Goal: Check status: Check status

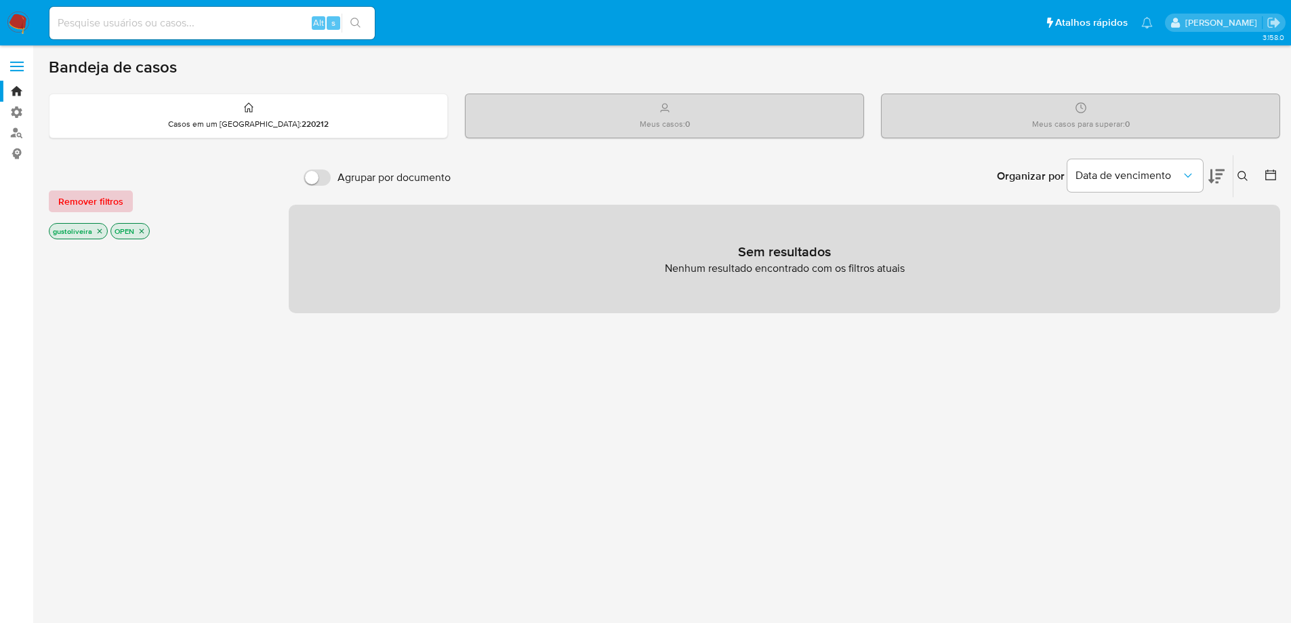
click at [88, 203] on span "Remover filtros" at bounding box center [90, 201] width 65 height 19
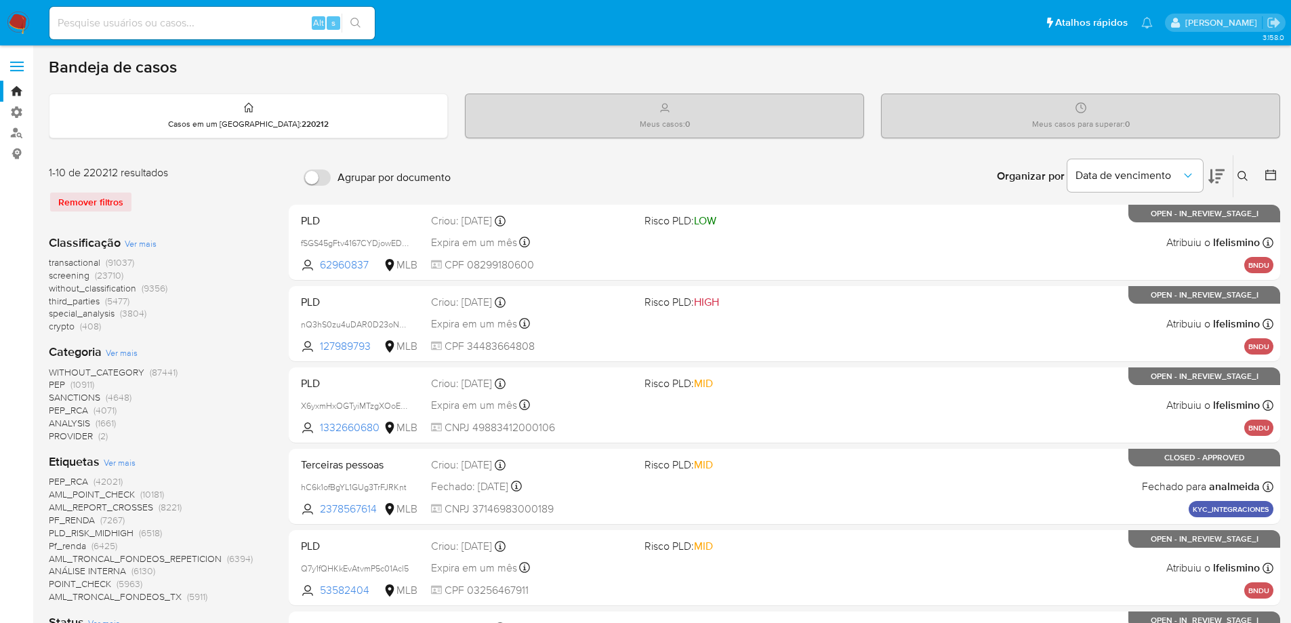
click at [111, 23] on input at bounding box center [211, 23] width 325 height 18
paste input "516811628"
type input "516811628"
click at [363, 24] on button "search-icon" at bounding box center [356, 23] width 28 height 19
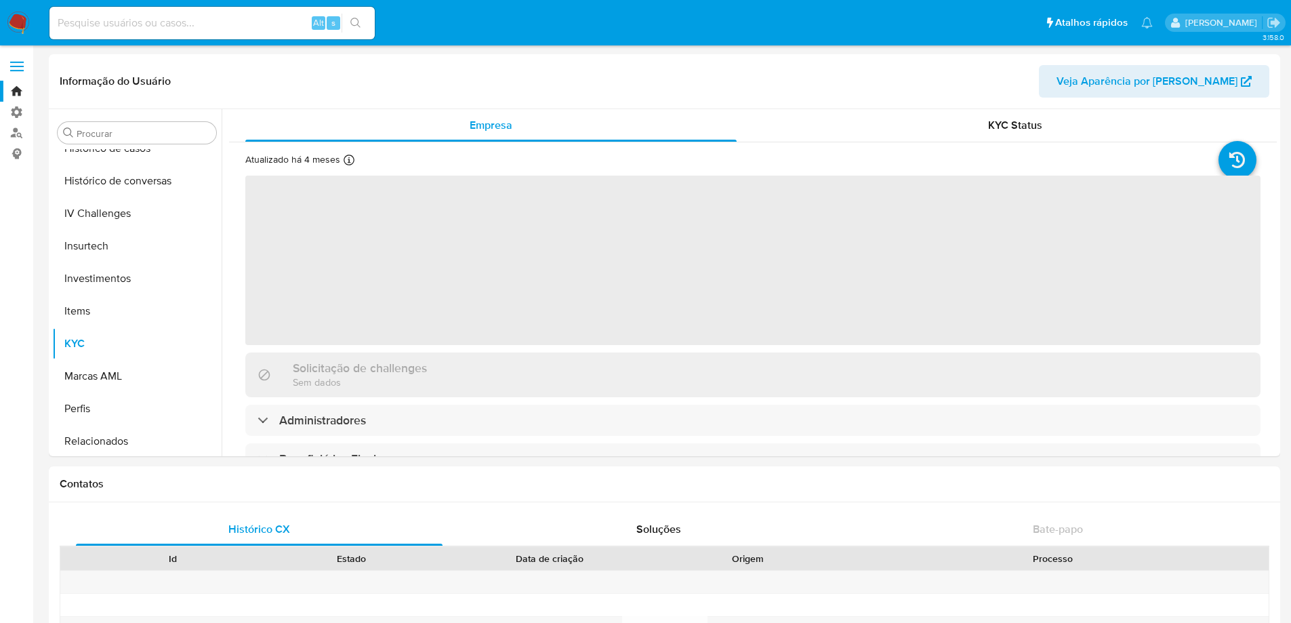
scroll to position [508, 0]
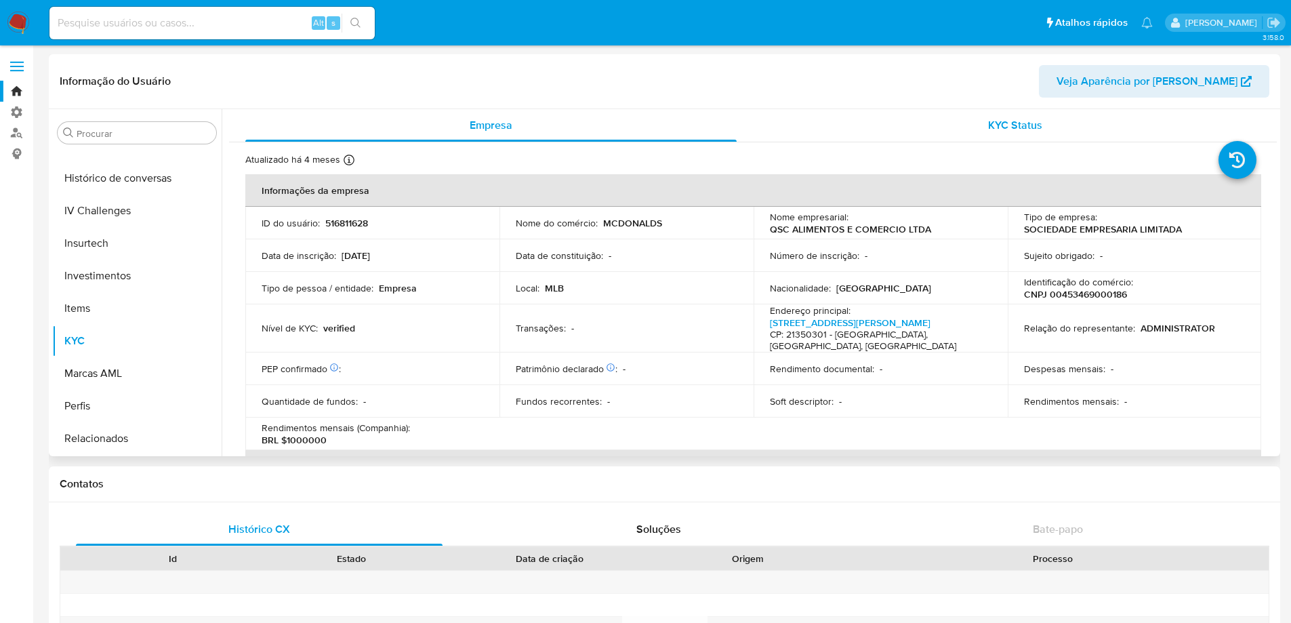
select select "10"
click at [1013, 125] on span "KYC Status" at bounding box center [1015, 125] width 54 height 16
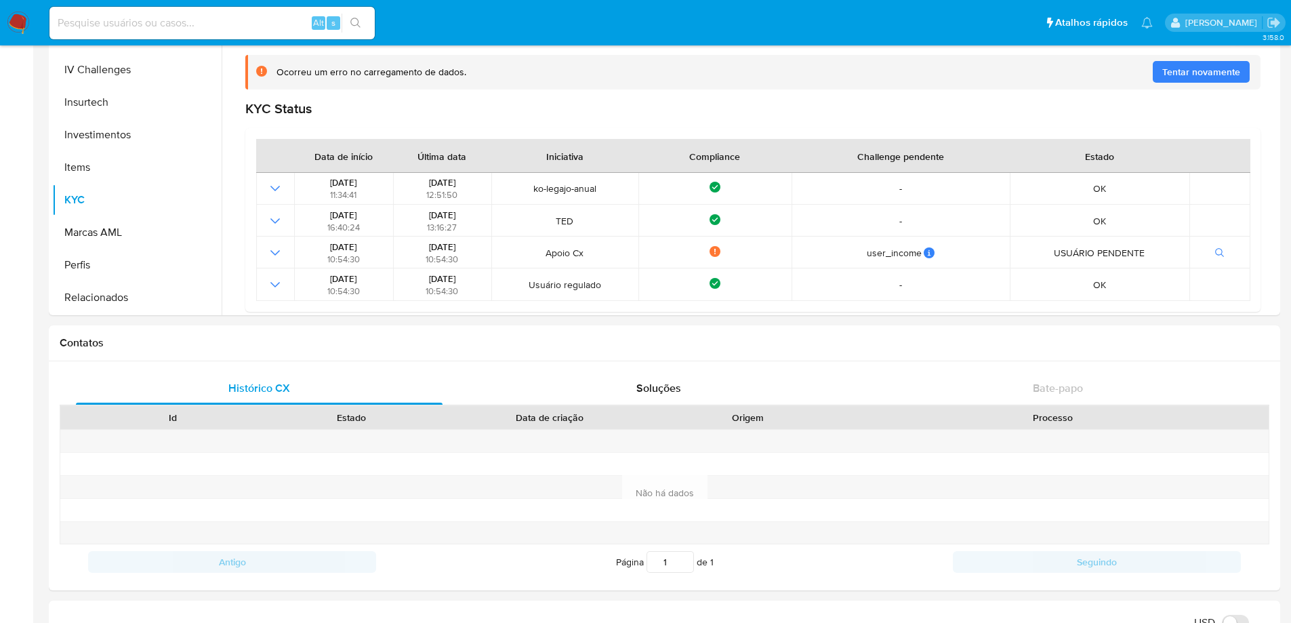
scroll to position [125, 0]
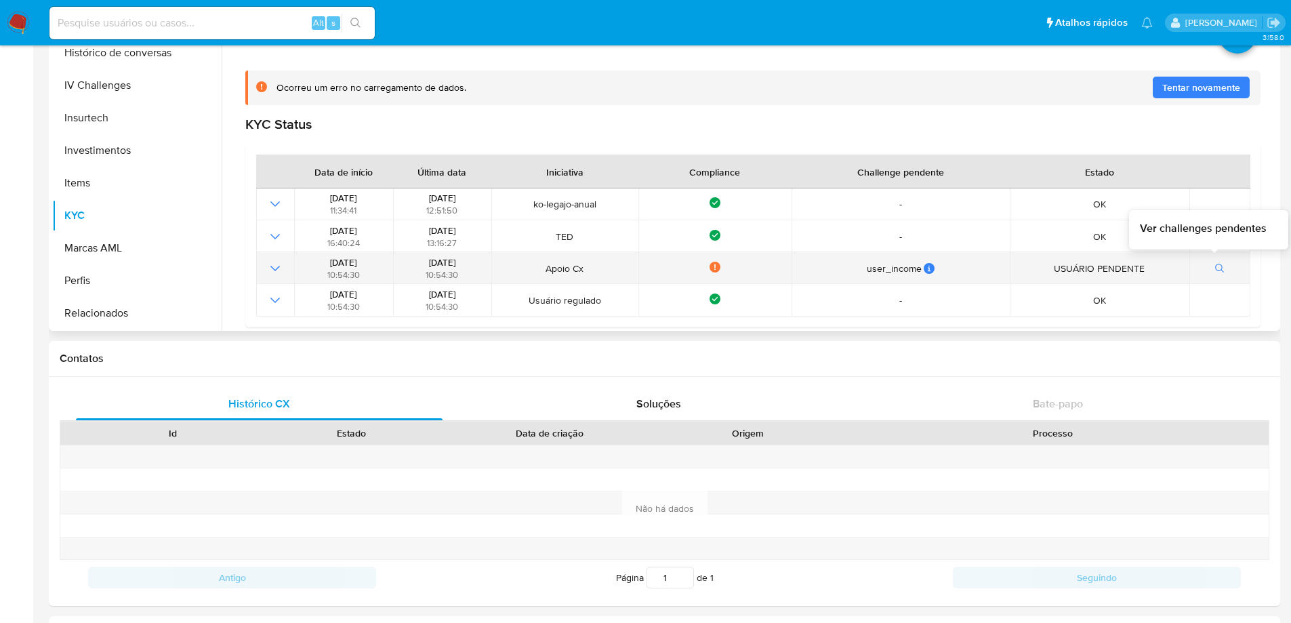
click at [1216, 263] on span "button" at bounding box center [1219, 269] width 9 height 14
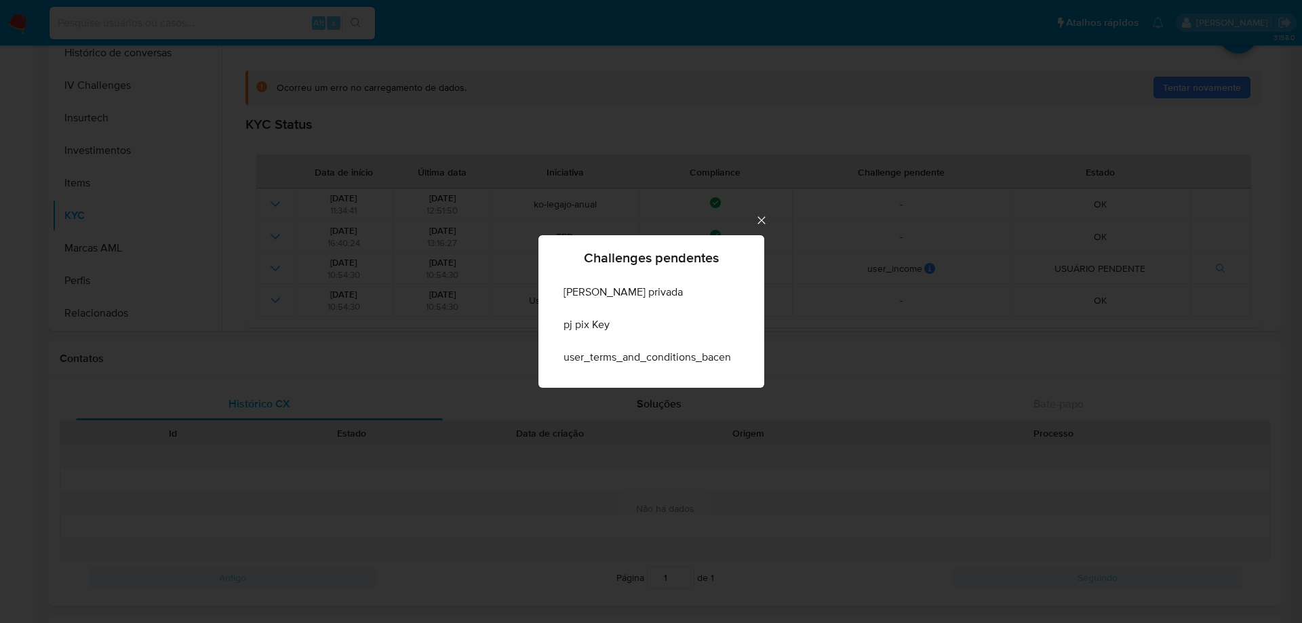
click at [761, 216] on icon "Cerrar" at bounding box center [761, 221] width 14 height 14
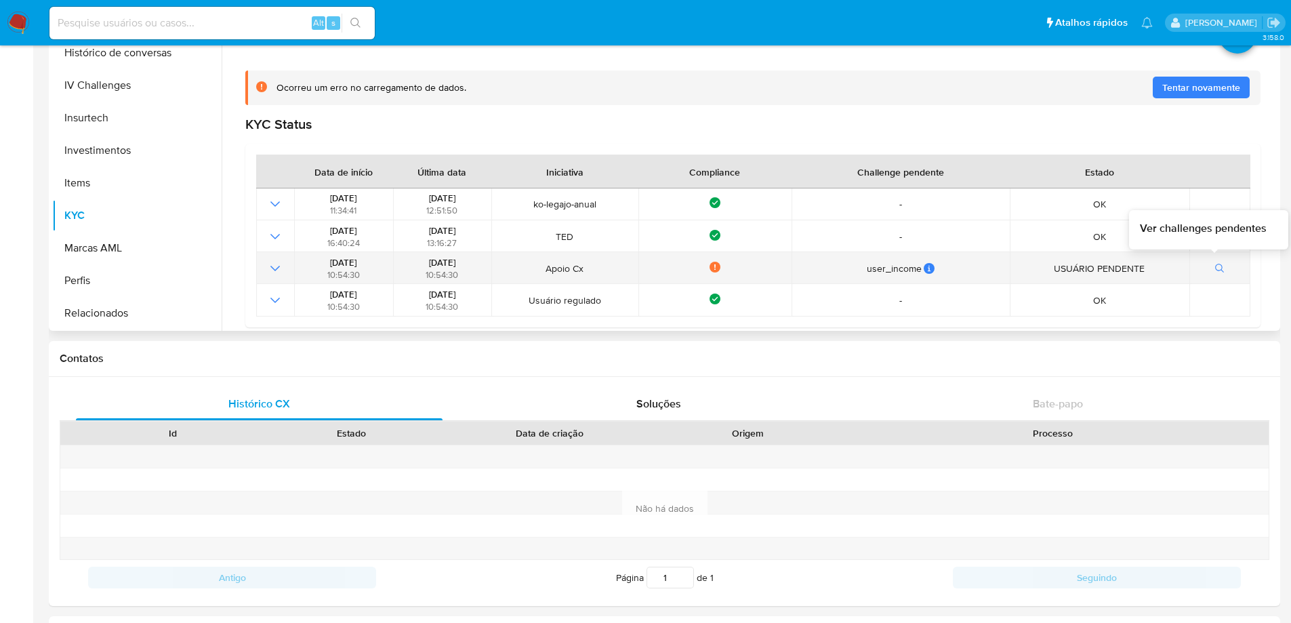
click at [1215, 268] on icon "button" at bounding box center [1219, 268] width 9 height 9
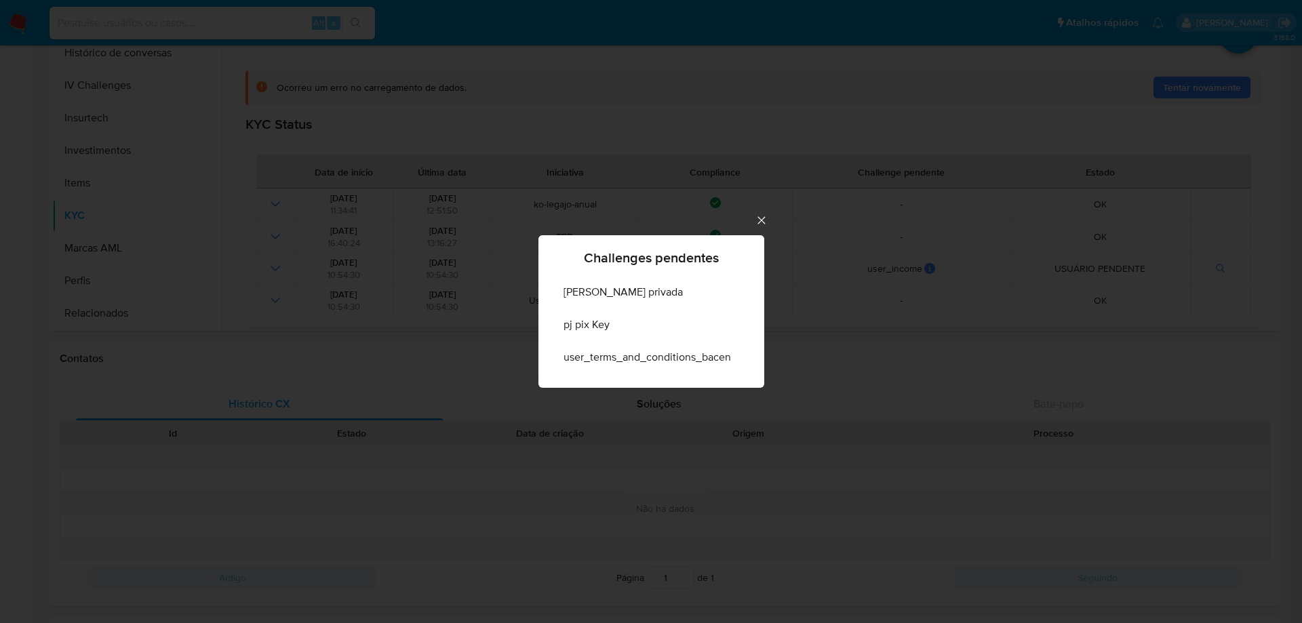
click at [759, 221] on icon "Cerrar" at bounding box center [761, 221] width 14 height 14
